Goal: Task Accomplishment & Management: Manage account settings

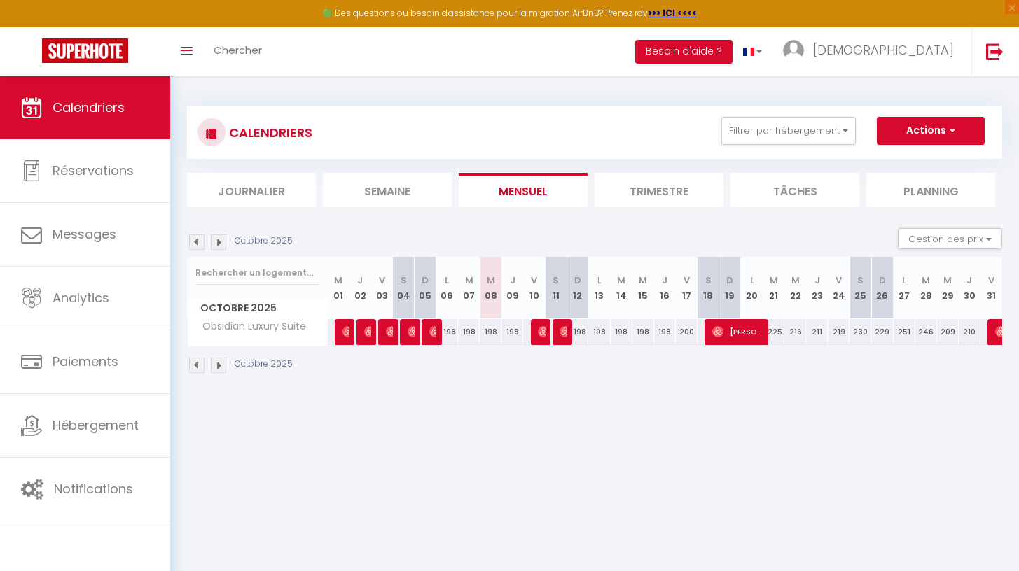
click at [615, 81] on div "CALENDRIERS Filtrer par hébergement Tous Obsidian Luxury Suite Effacer Sauvegar…" at bounding box center [594, 240] width 849 height 328
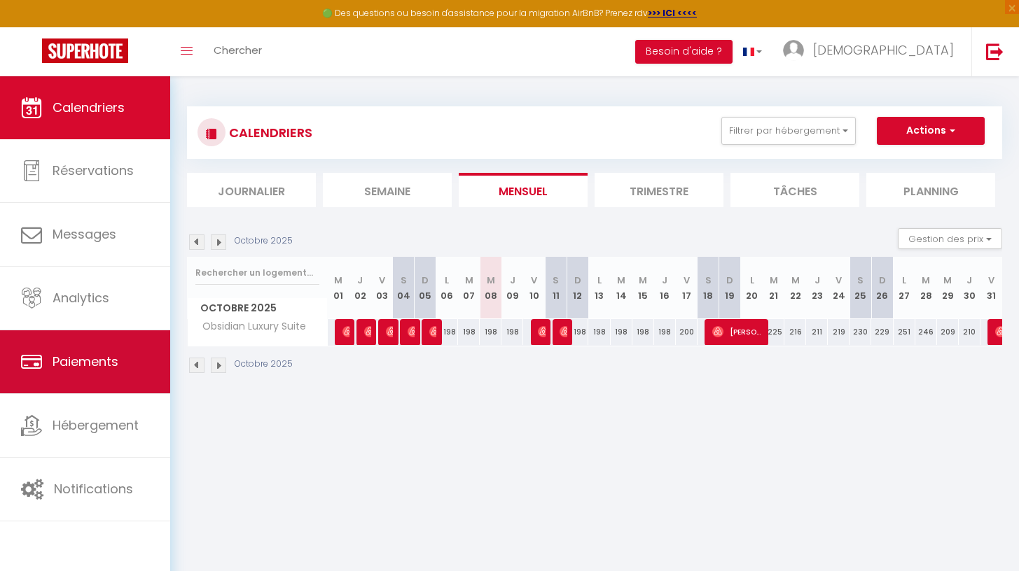
click at [80, 351] on link "Paiements" at bounding box center [85, 361] width 170 height 63
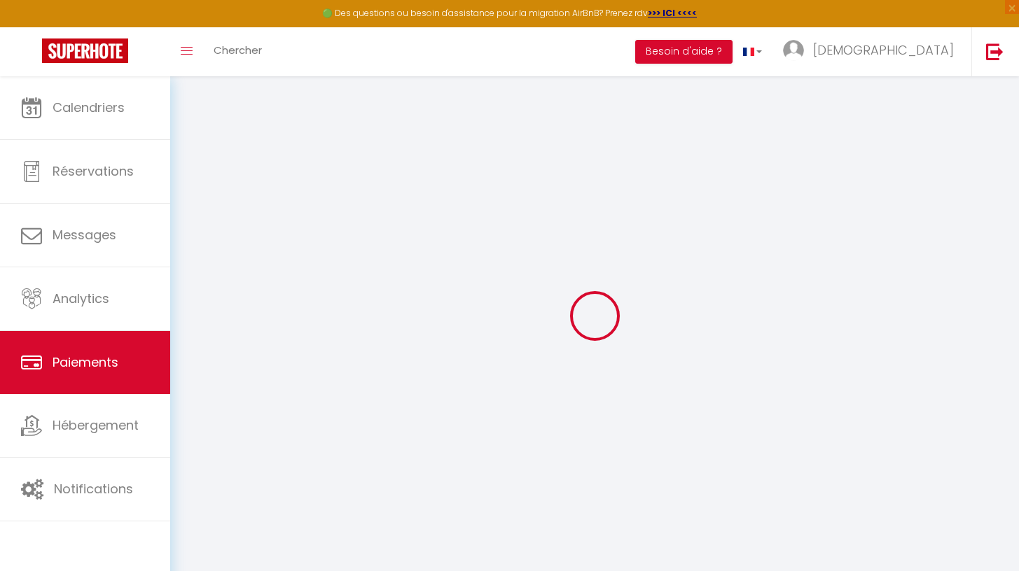
select select "2"
select select "0"
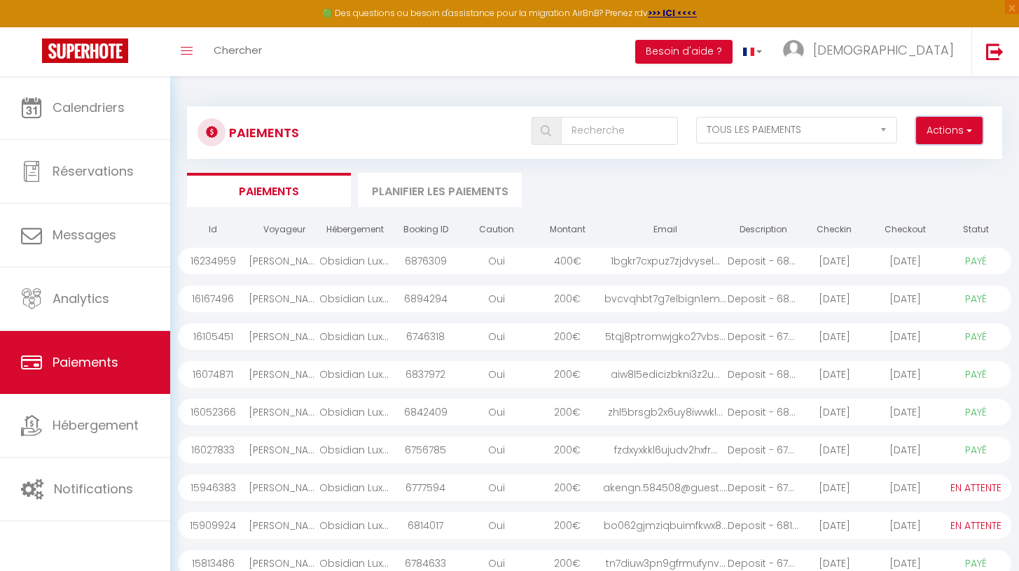
click at [972, 133] on button "Actions" at bounding box center [949, 131] width 67 height 28
click at [706, 176] on ul "Paiements Planifier les paiements" at bounding box center [594, 190] width 815 height 34
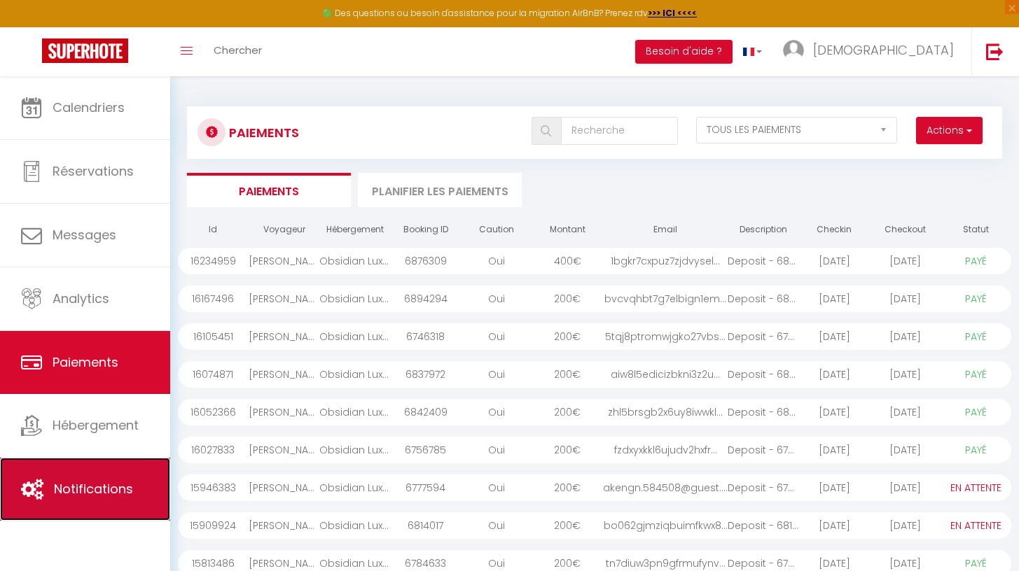
click at [81, 473] on link "Notifications" at bounding box center [85, 489] width 170 height 63
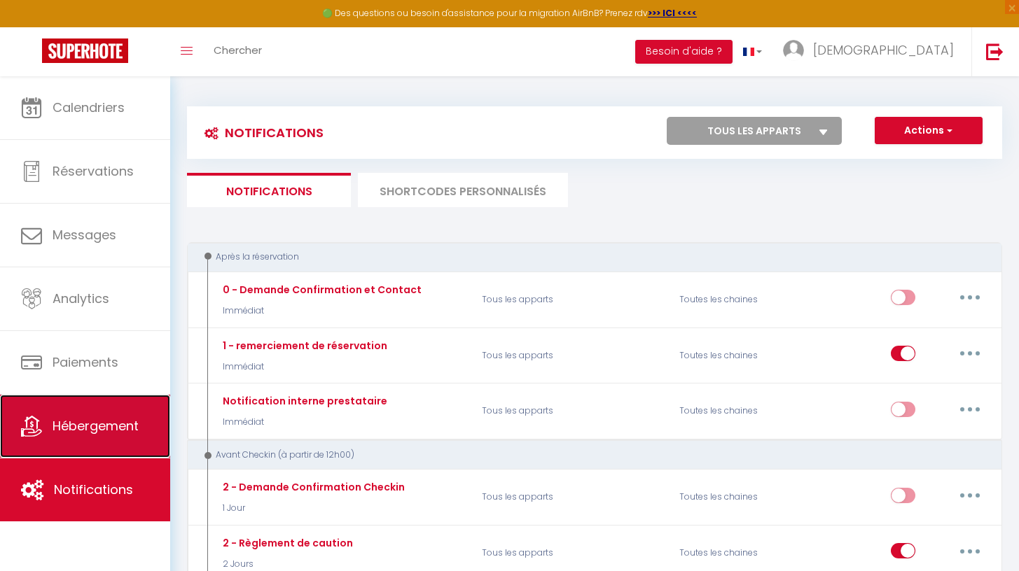
click at [90, 419] on span "Hébergement" at bounding box center [96, 426] width 86 height 18
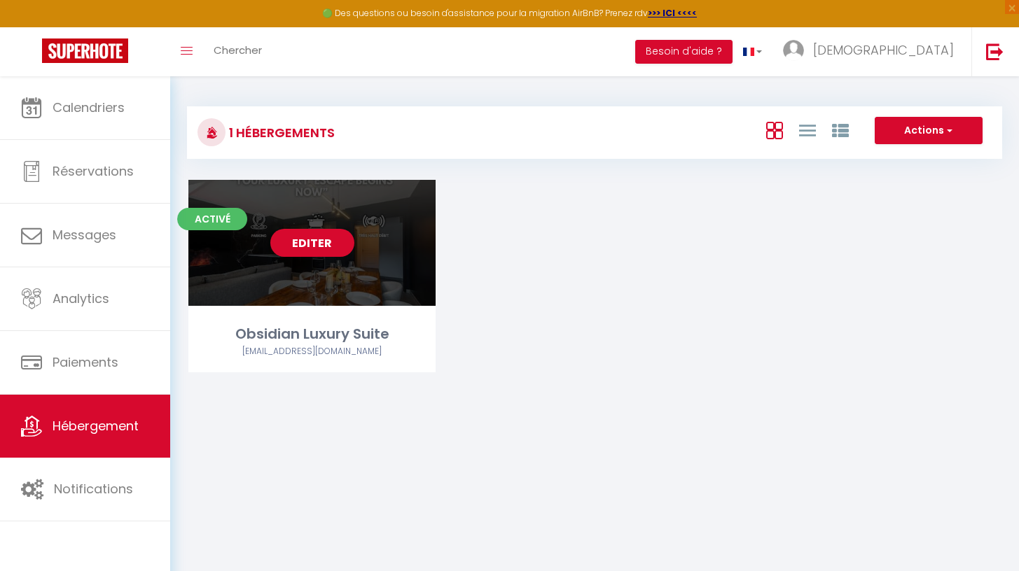
click at [326, 268] on div "Editer" at bounding box center [311, 243] width 247 height 126
select select "3"
select select "2"
select select "1"
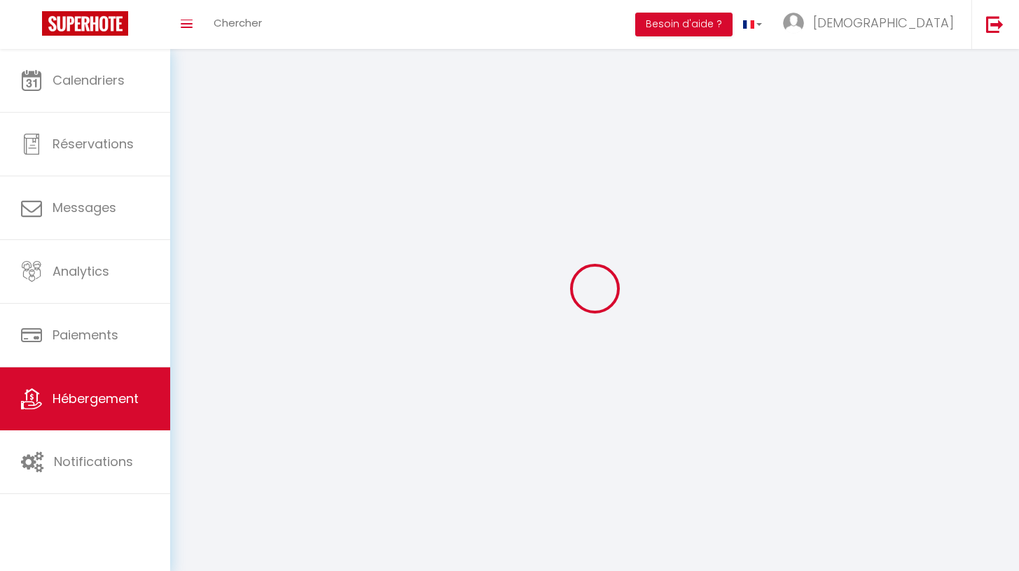
select select
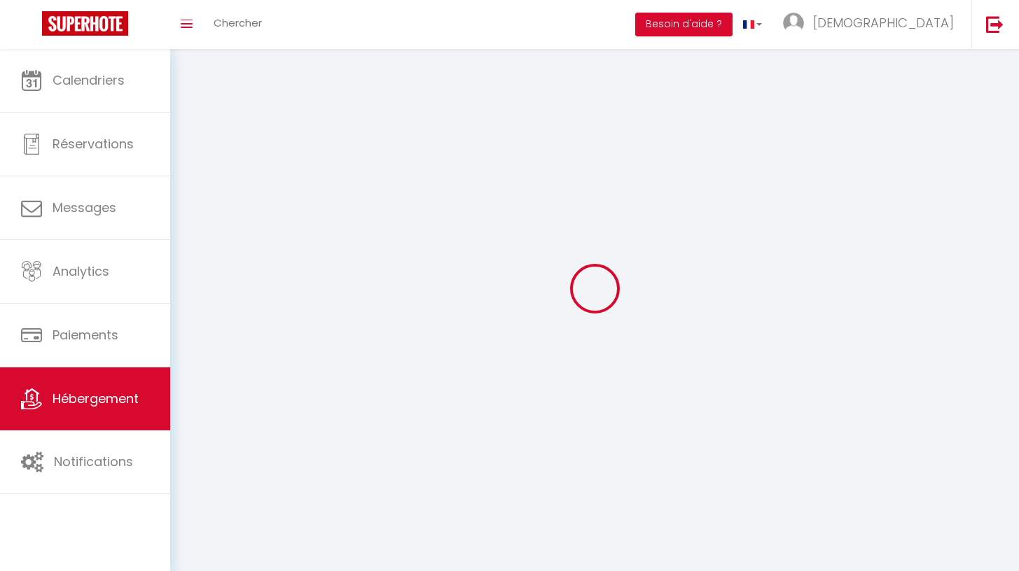
select select
checkbox input "false"
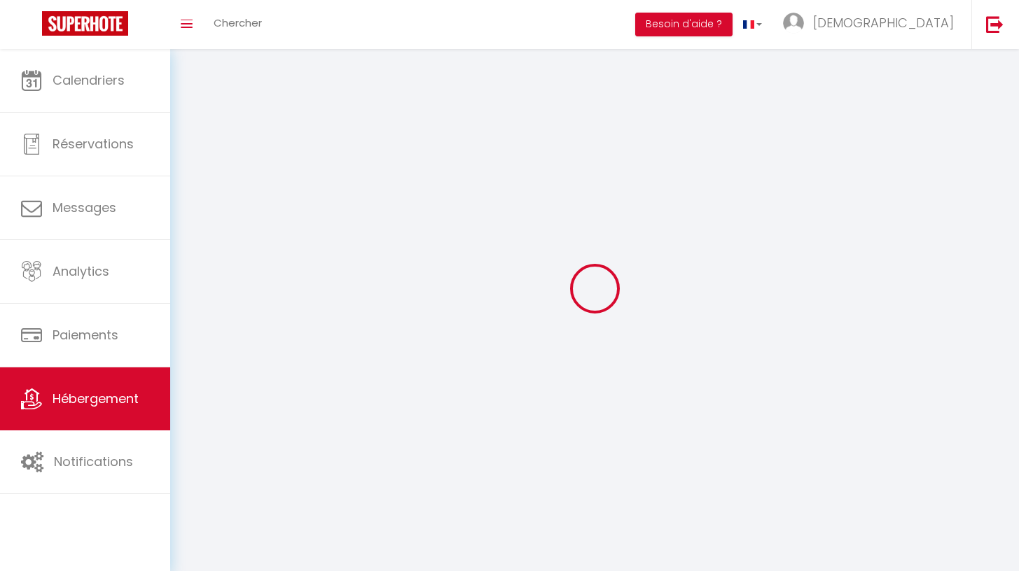
checkbox input "false"
select select
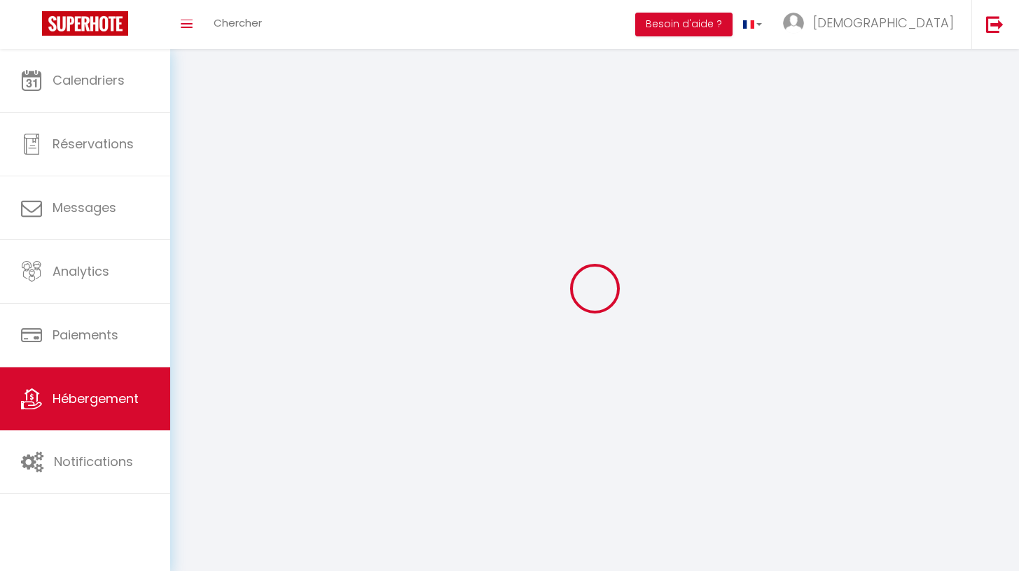
select select
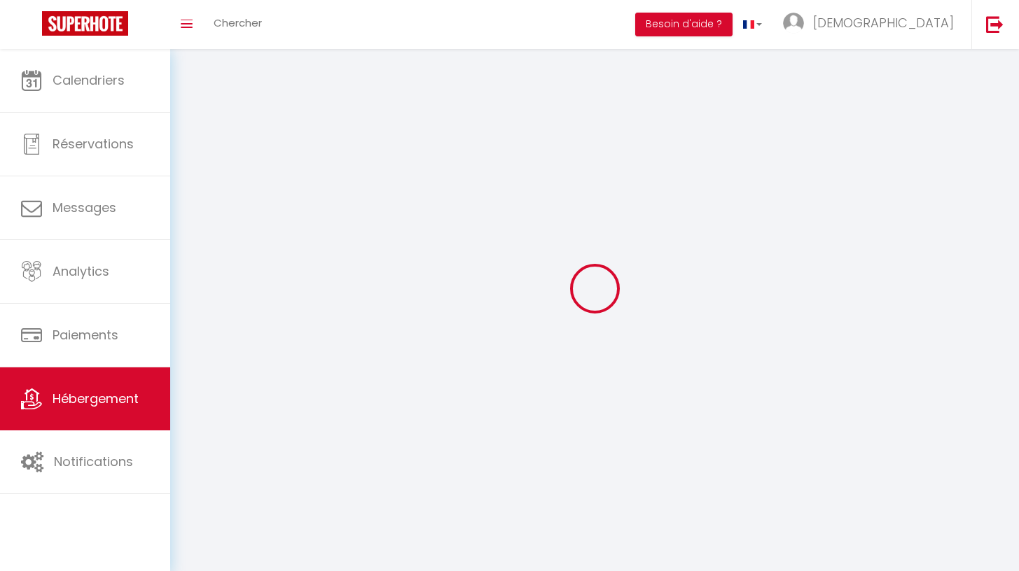
select select
checkbox input "false"
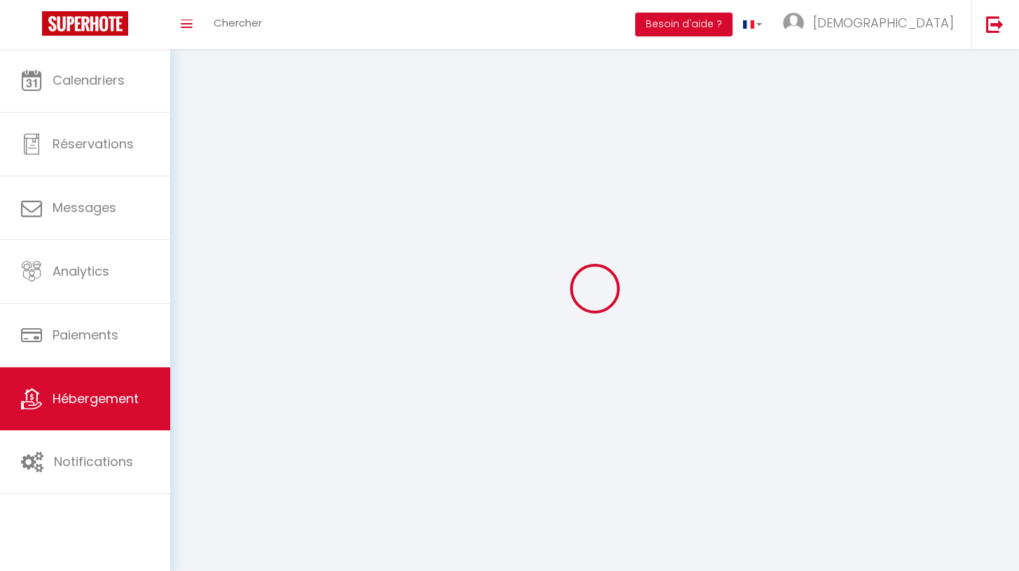
select select
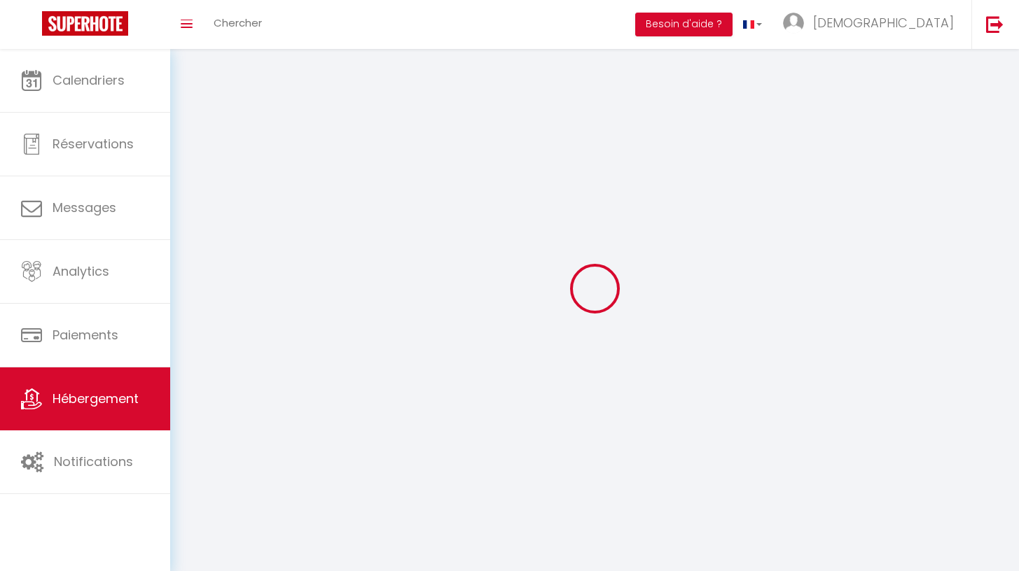
select select
checkbox input "false"
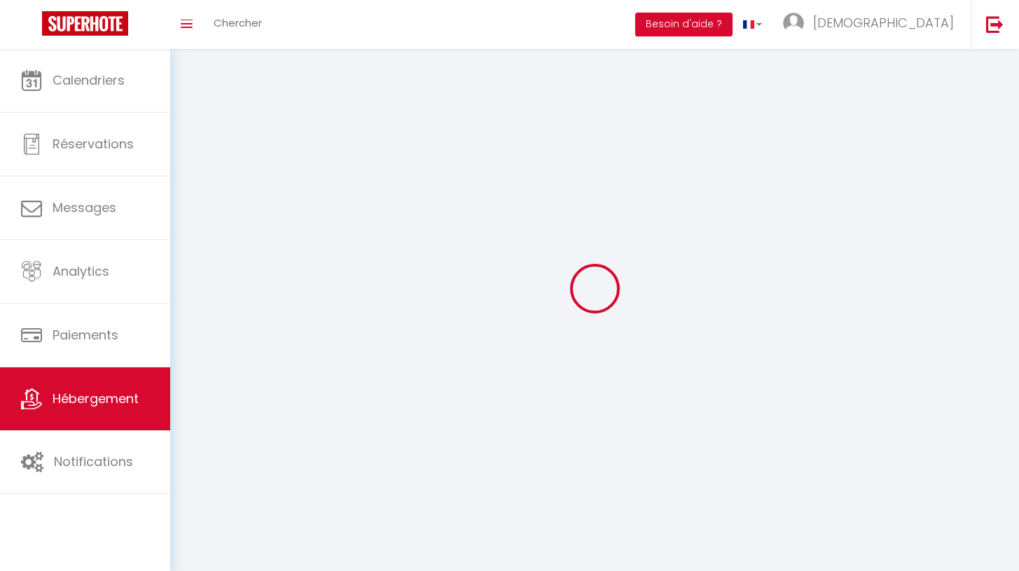
checkbox input "false"
select select
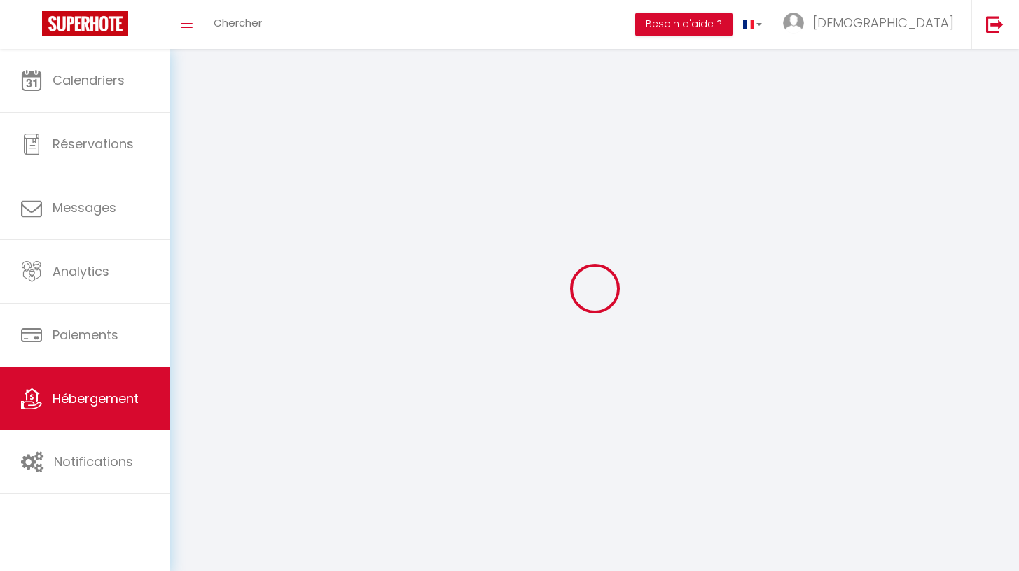
select select
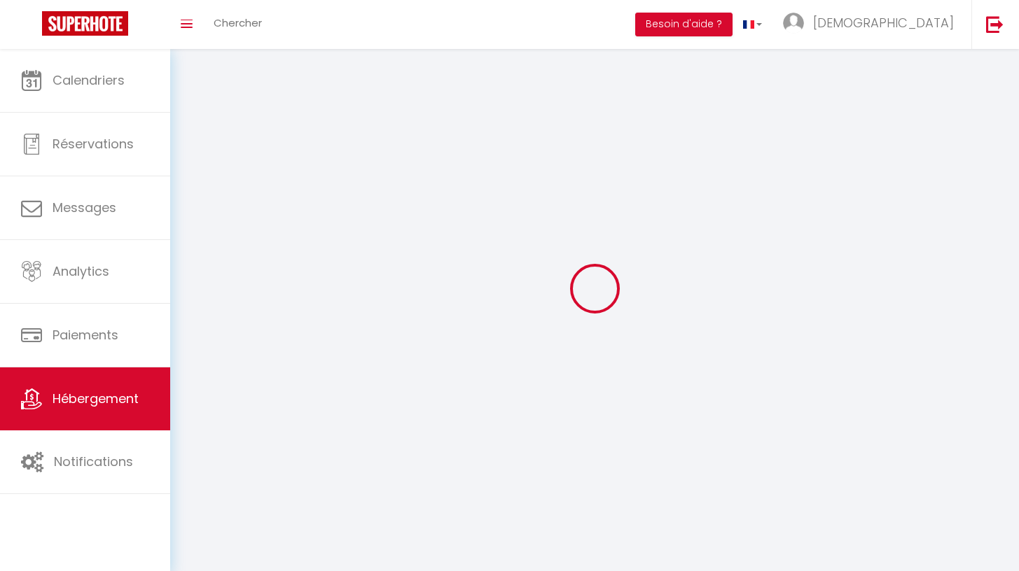
select select
checkbox input "false"
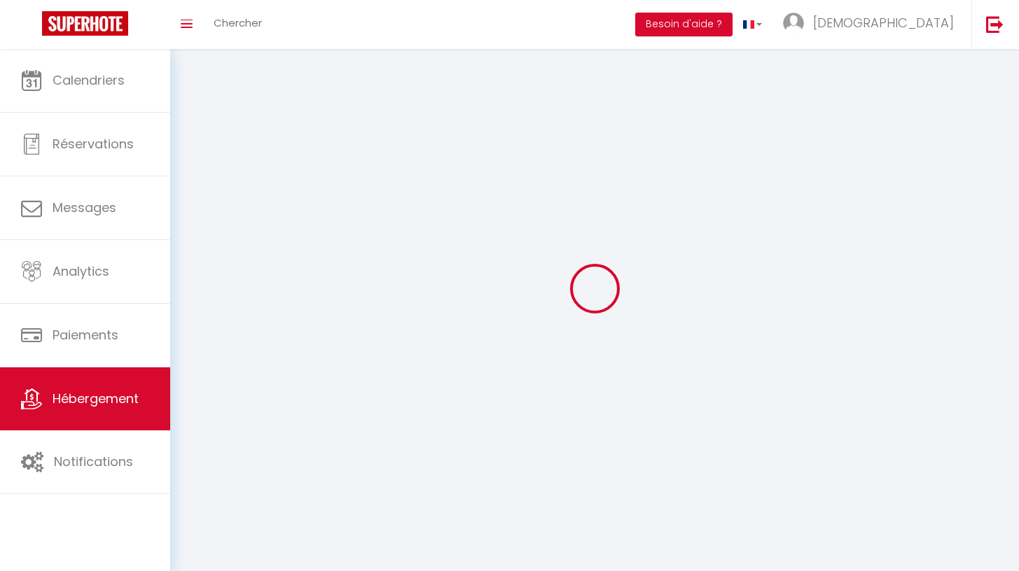
checkbox input "false"
select select
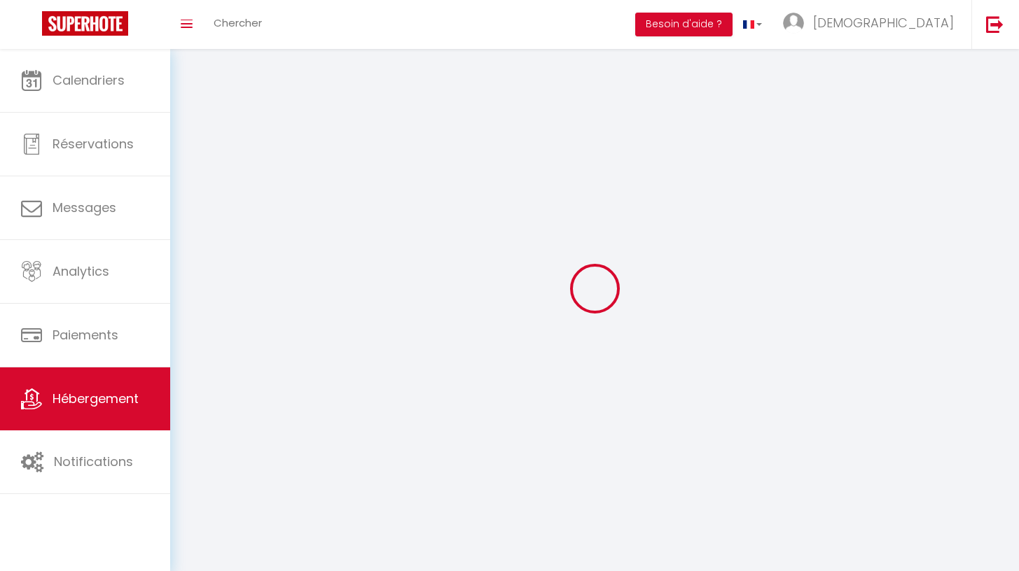
select select
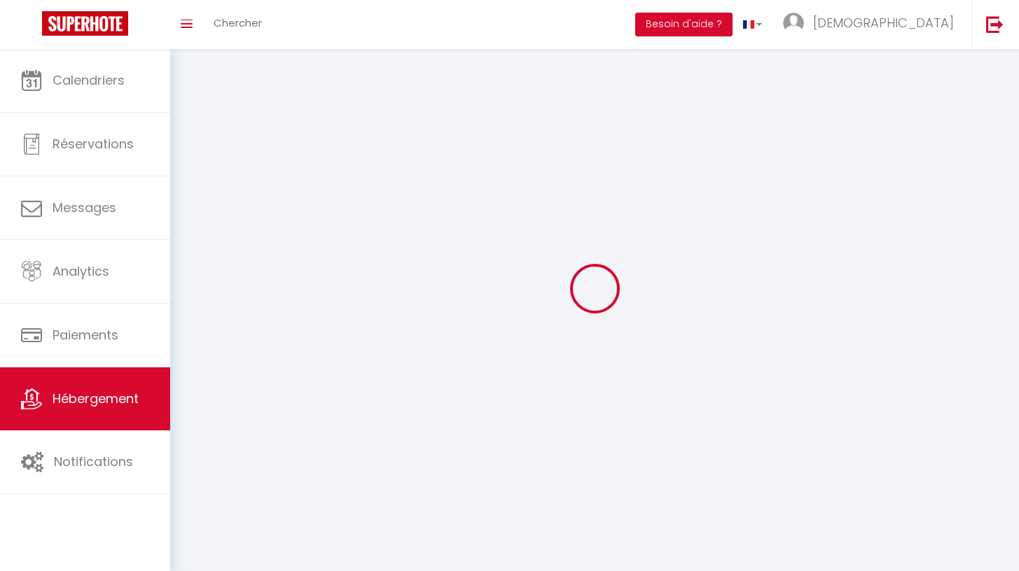
checkbox input "false"
select select
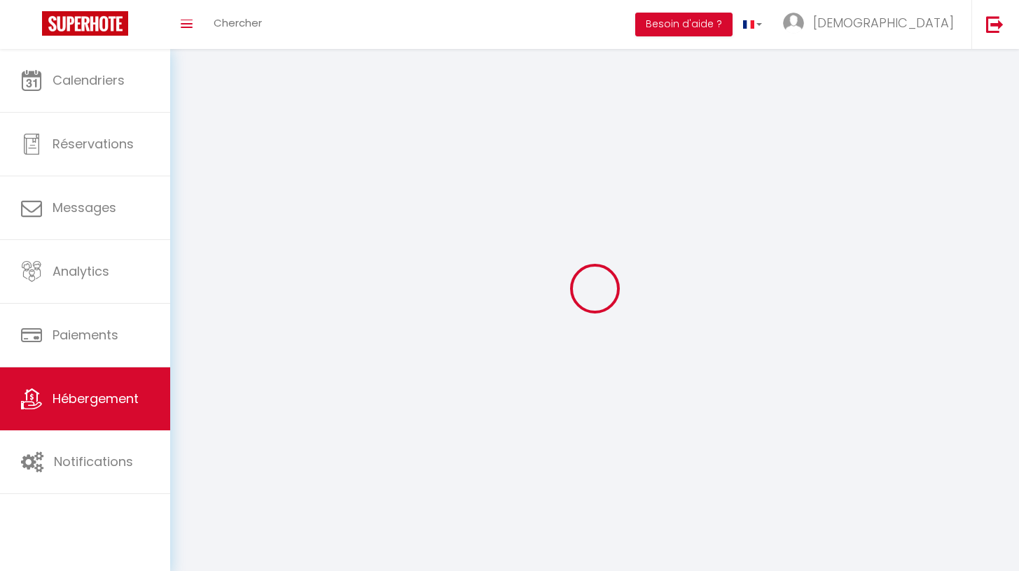
select select
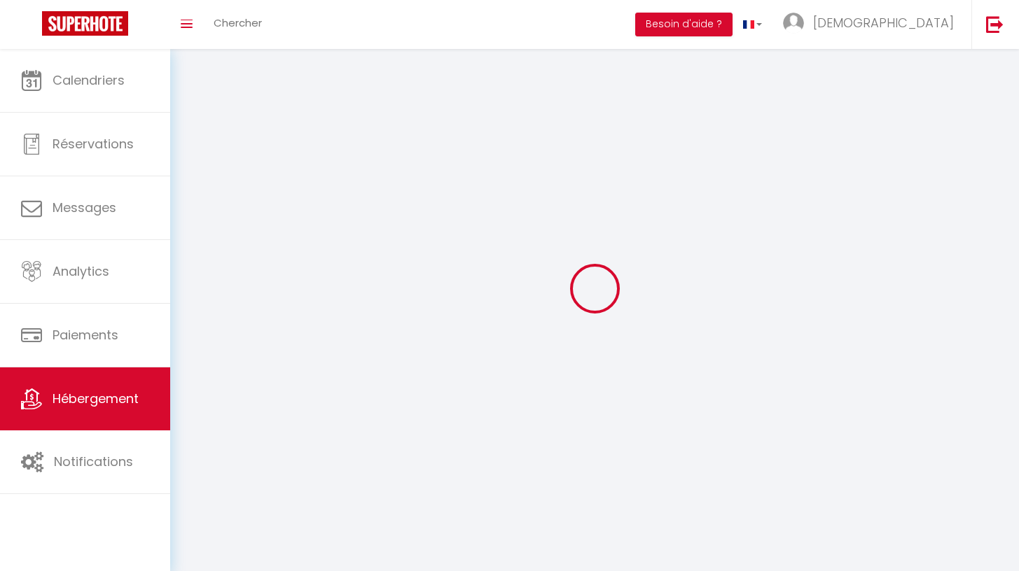
select select
checkbox input "false"
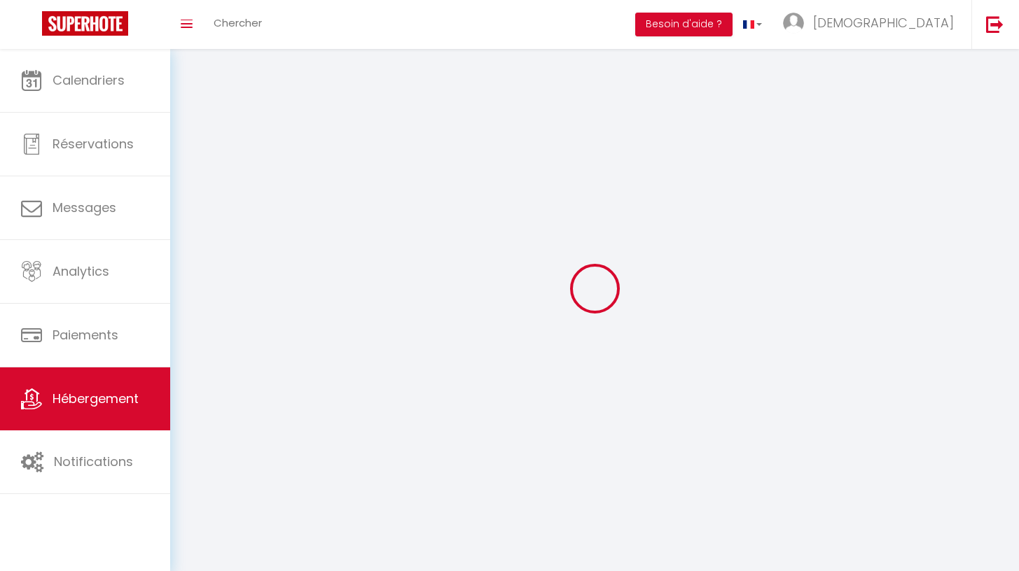
select select
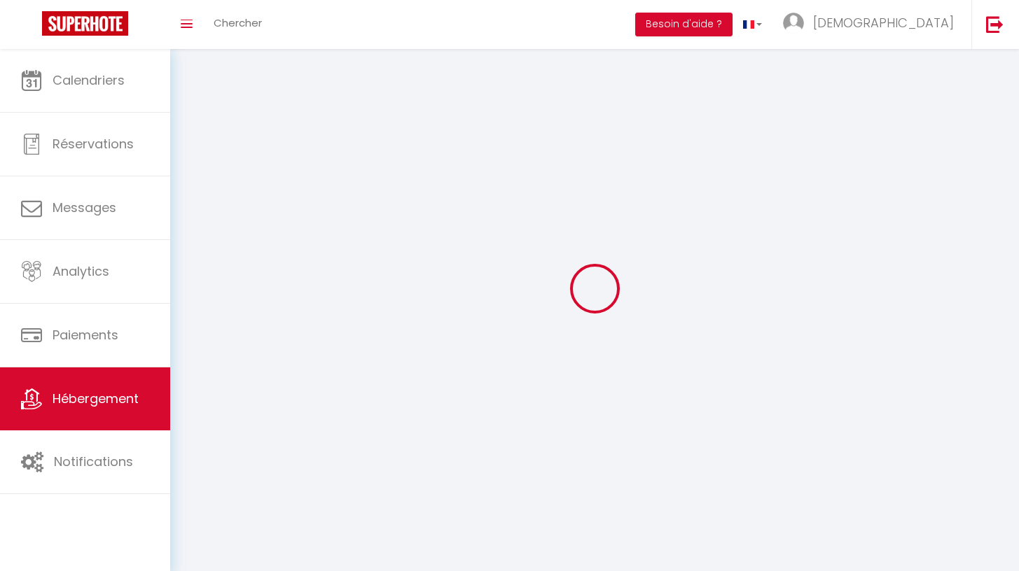
select select
checkbox input "false"
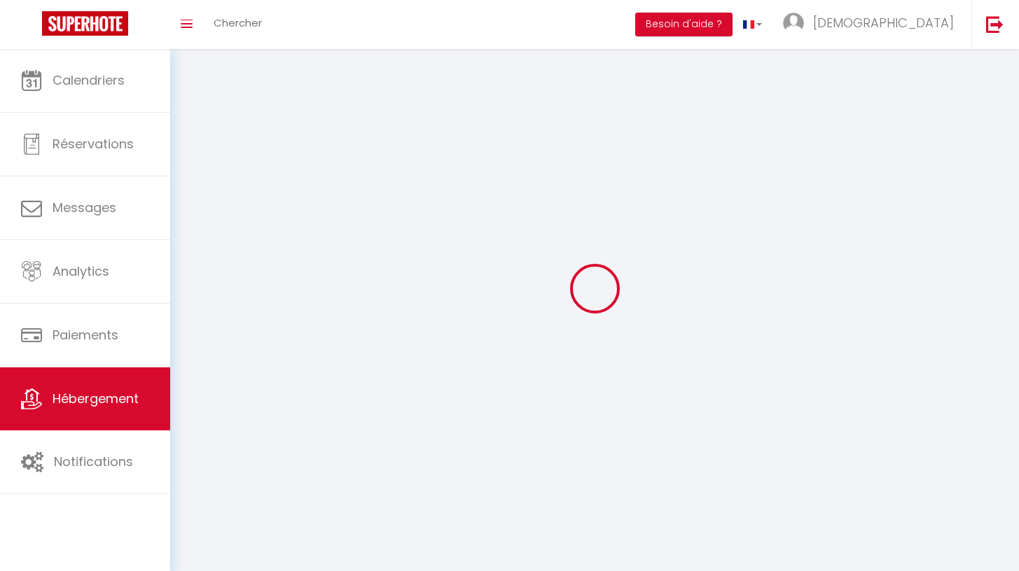
checkbox input "false"
select select
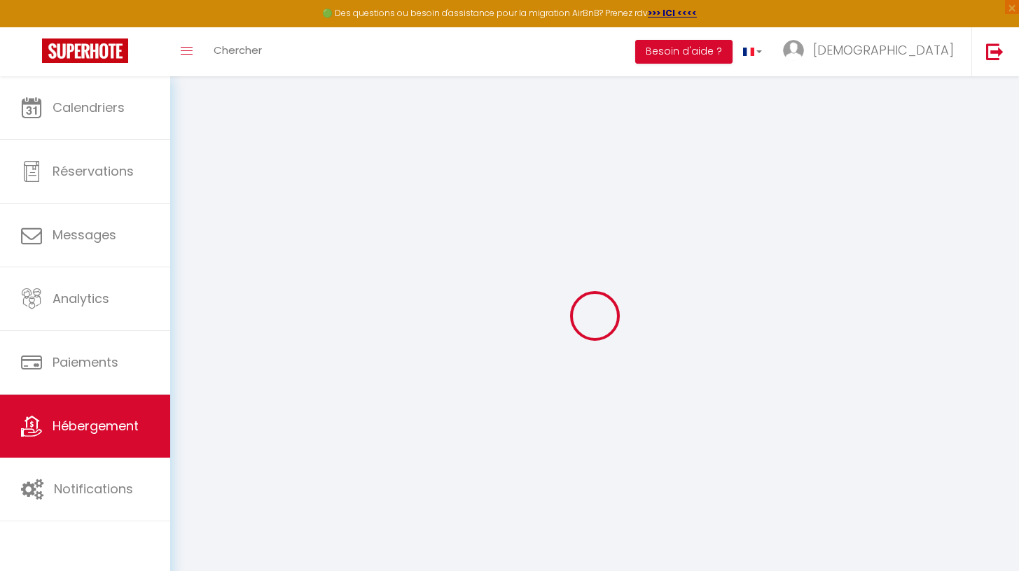
select select "Nuki"
type input "[EMAIL_ADDRESS][DOMAIN_NAME]"
checkbox input "true"
select select
checkbox input "false"
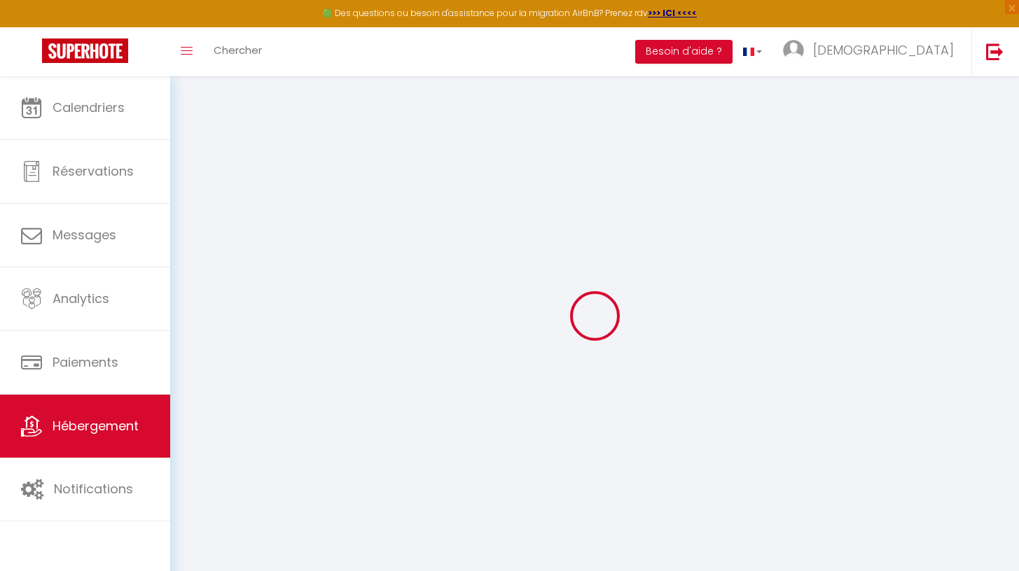
checkbox input "true"
select select "16:00"
select select "00:00"
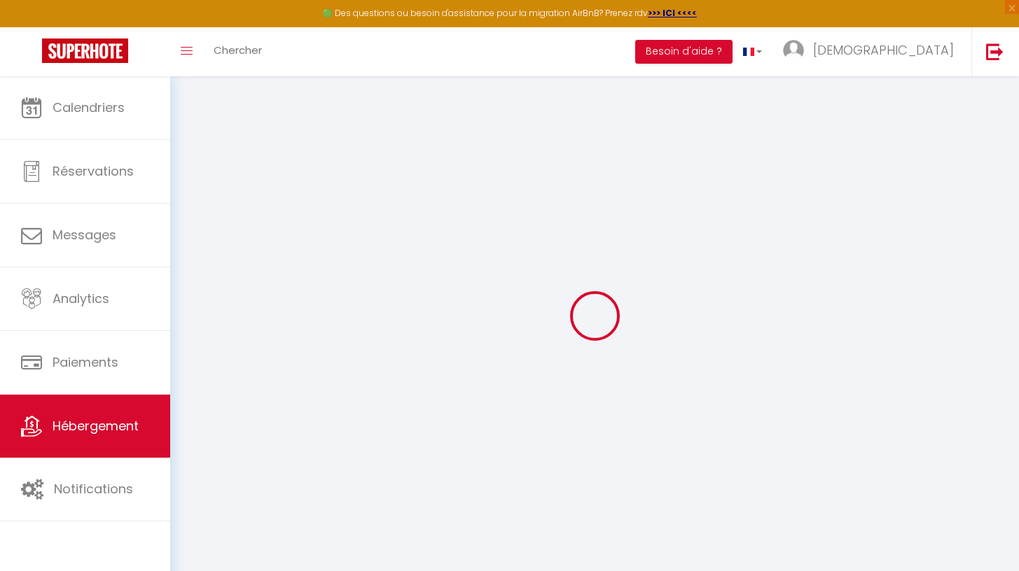
select select "10:00"
select select "15"
select select "60"
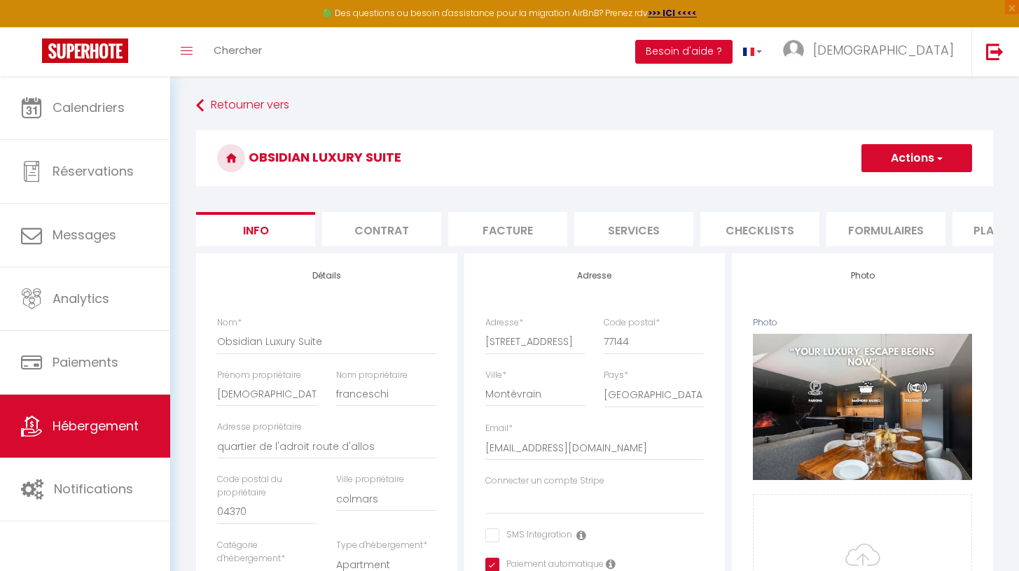
click at [499, 228] on li "Facture" at bounding box center [507, 229] width 119 height 34
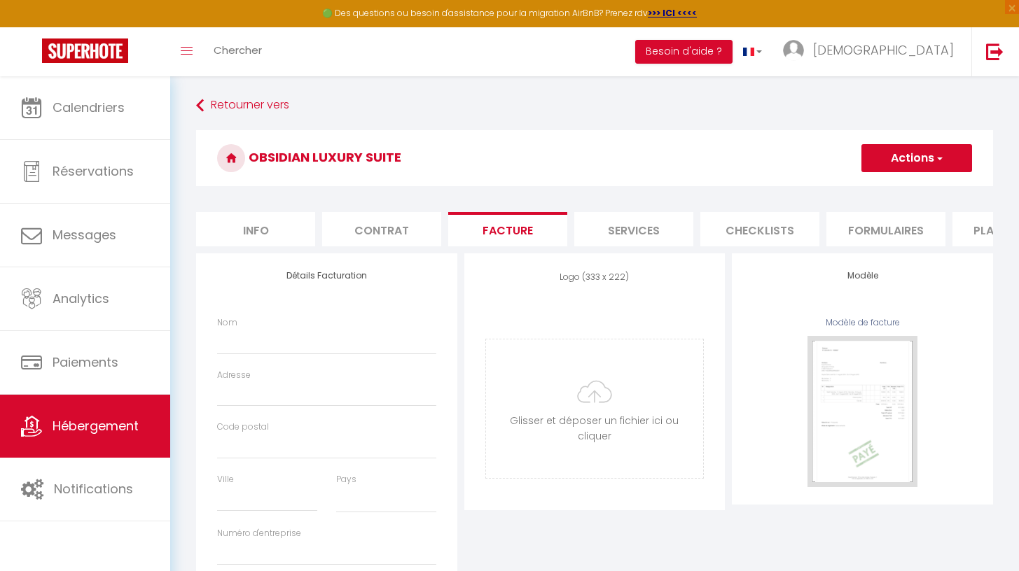
select select
click at [654, 236] on li "Services" at bounding box center [633, 229] width 119 height 34
checkbox input "true"
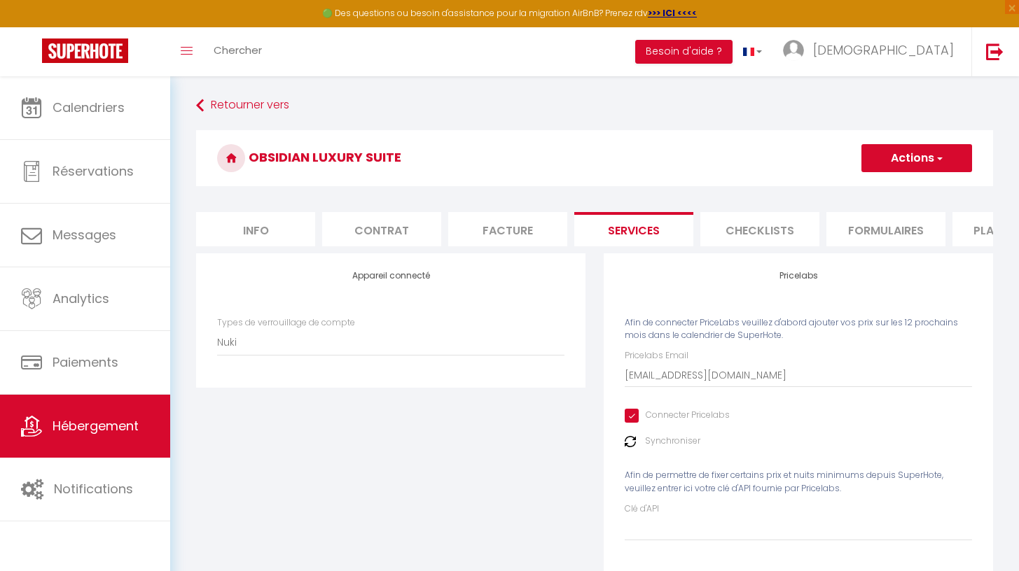
click at [742, 227] on li "Checklists" at bounding box center [759, 229] width 119 height 34
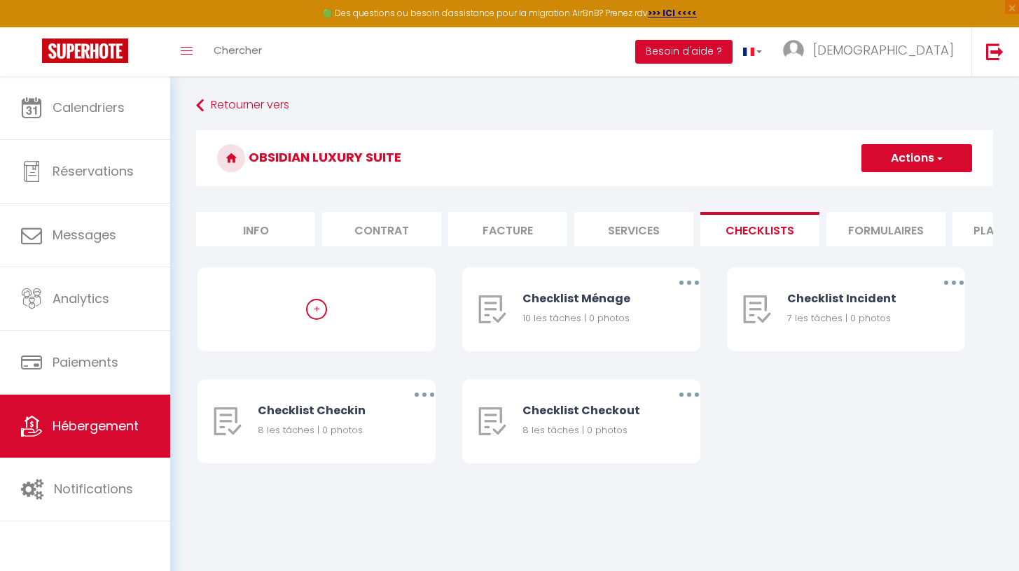
click at [863, 235] on li "Formulaires" at bounding box center [885, 229] width 119 height 34
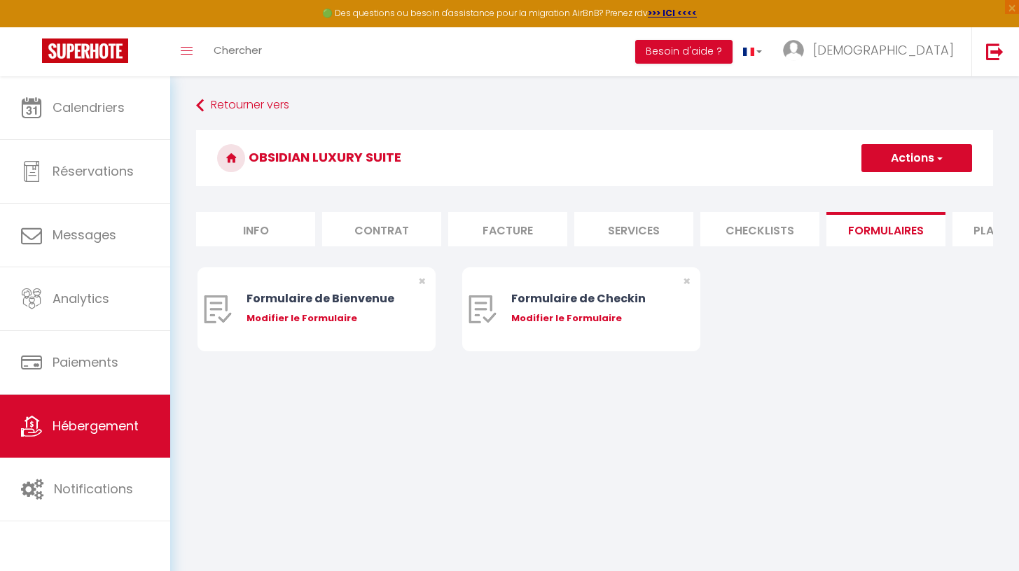
click at [972, 230] on li "Plateformes" at bounding box center [1011, 229] width 119 height 34
select select
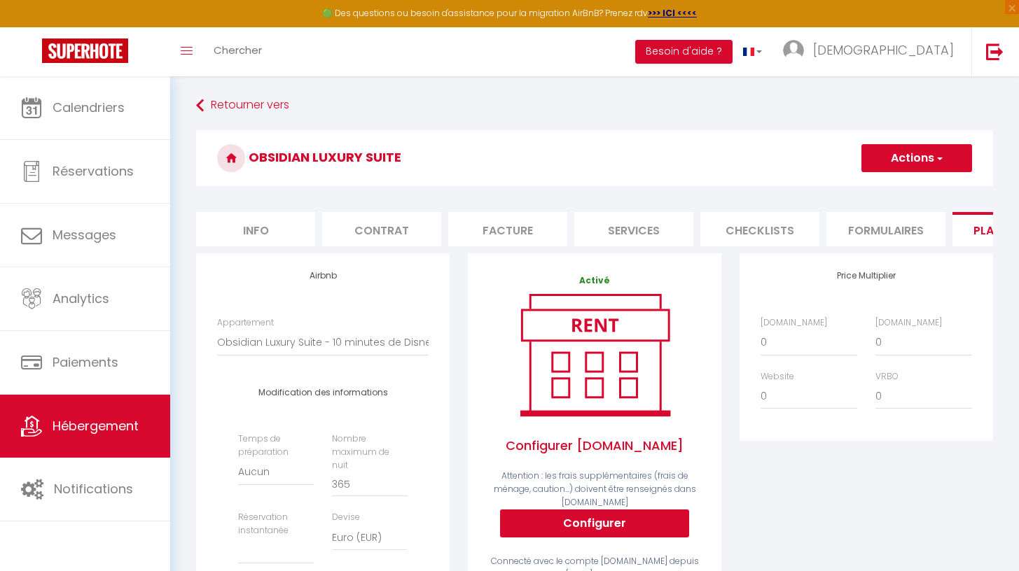
drag, startPoint x: 969, startPoint y: 230, endPoint x: 836, endPoint y: 244, distance: 133.8
click at [836, 244] on ul "Info Contrat Facture Services Checklists Formulaires Plateformes Paramètres web…" at bounding box center [594, 229] width 797 height 34
click at [885, 198] on form "Obsidian Luxury Suite Actions Enregistrer Info Contrat Facture Services Checkli…" at bounding box center [594, 570] width 797 height 881
click at [926, 165] on button "Actions" at bounding box center [916, 158] width 111 height 28
click at [802, 195] on form "Obsidian Luxury Suite Actions Enregistrer Info Contrat Facture Services Checkli…" at bounding box center [594, 570] width 797 height 881
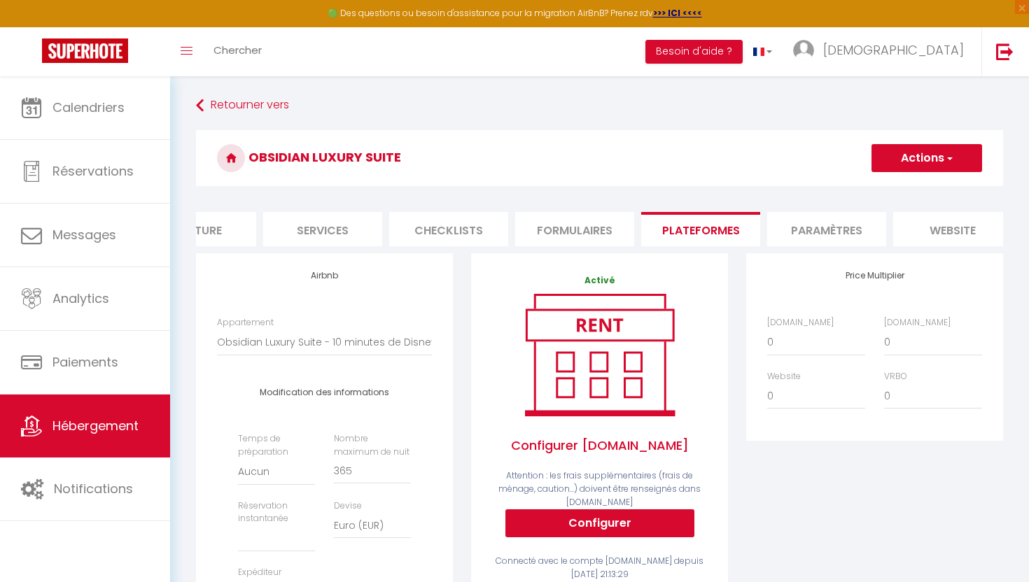
scroll to position [0, 314]
click at [864, 223] on li "Paramètres" at bounding box center [824, 229] width 119 height 34
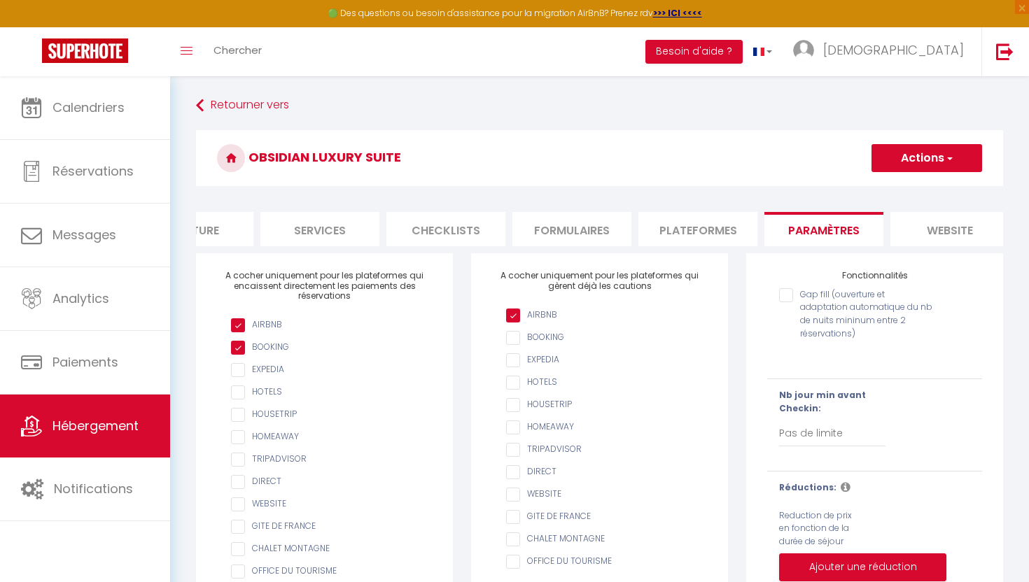
click at [510, 314] on input "AIRBNB" at bounding box center [606, 316] width 201 height 14
checkbox input "false"
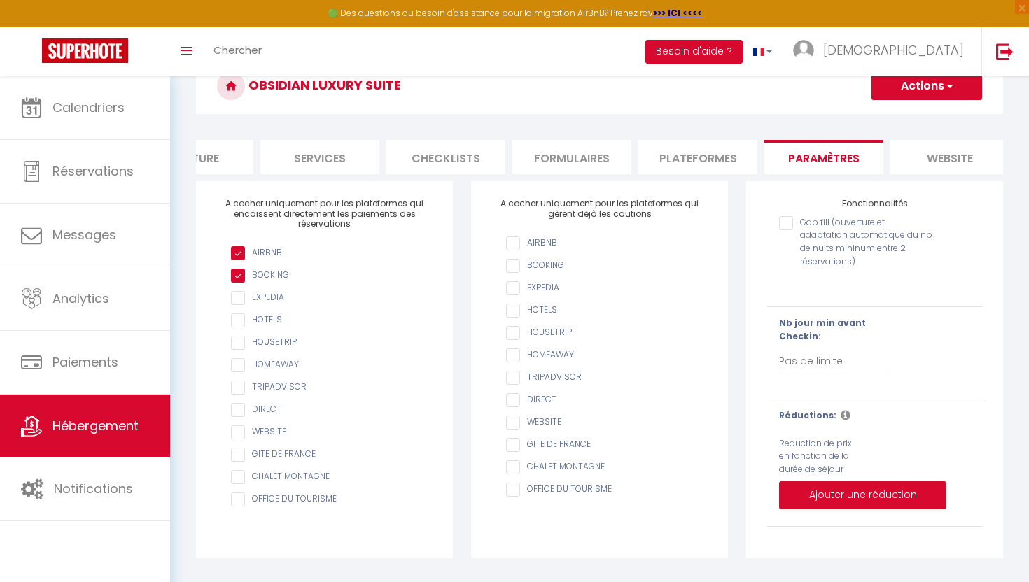
scroll to position [71, 0]
click at [958, 91] on button "Actions" at bounding box center [927, 87] width 111 height 28
click at [933, 117] on input "Enregistrer" at bounding box center [911, 118] width 52 height 14
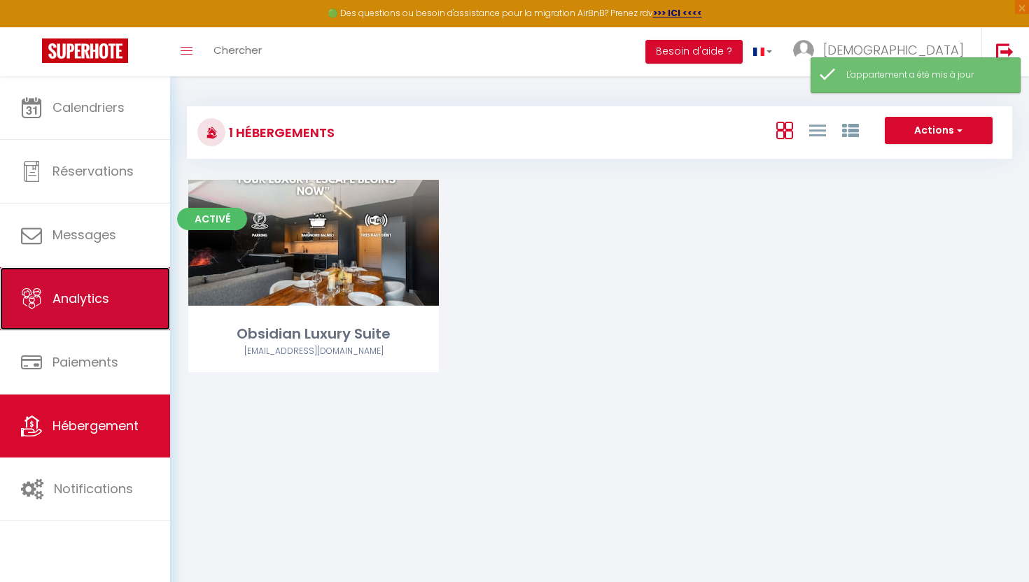
click at [68, 314] on link "Analytics" at bounding box center [85, 298] width 170 height 63
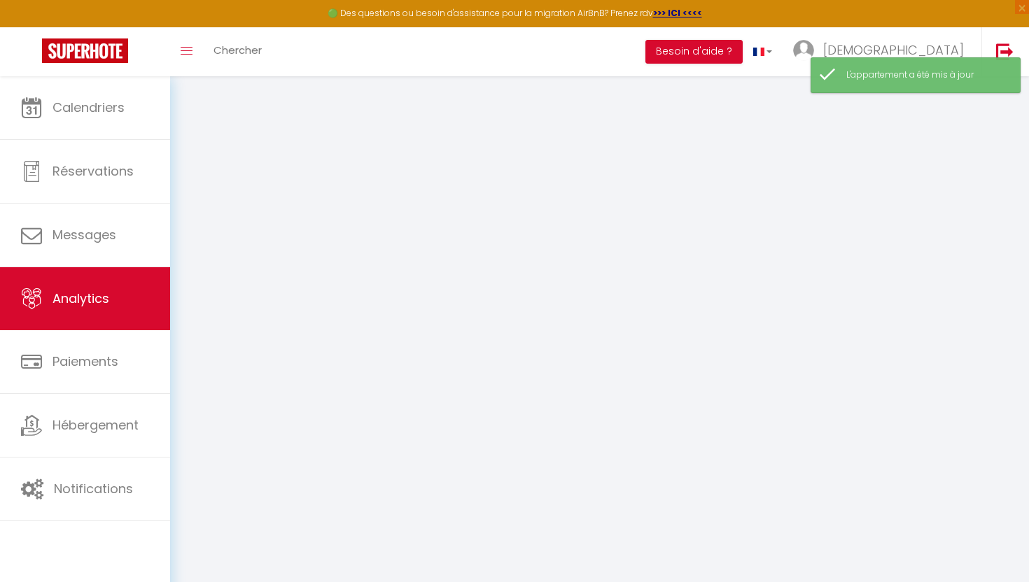
select select "2025"
select select "10"
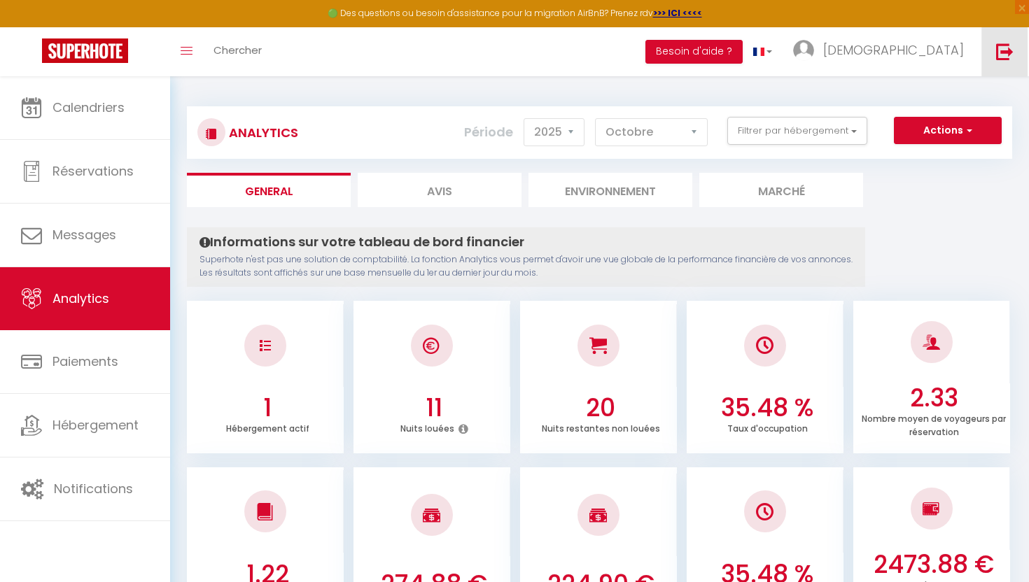
click at [1009, 48] on img at bounding box center [1005, 52] width 18 height 18
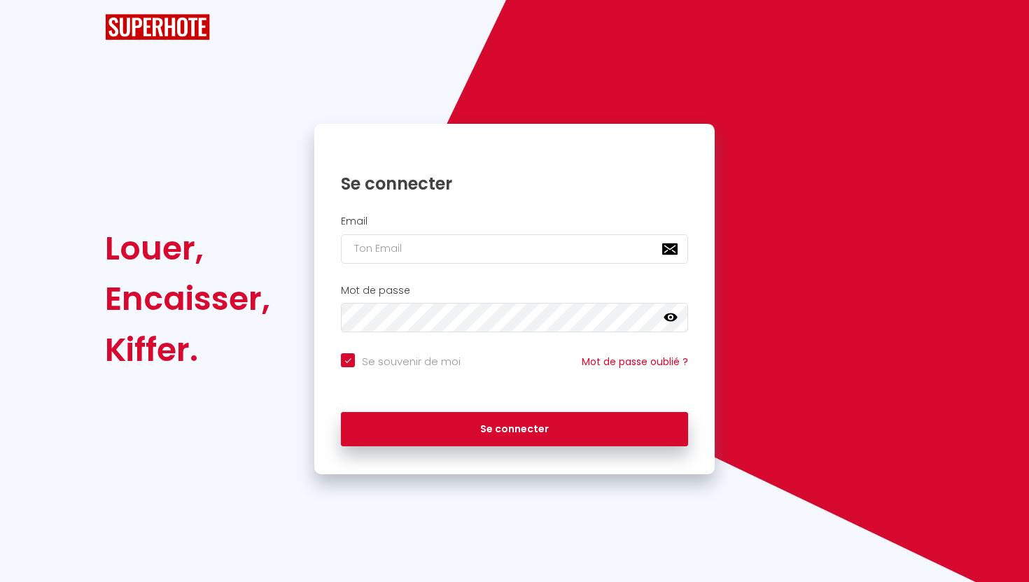
checkbox input "true"
